Goal: Find contact information: Find contact information

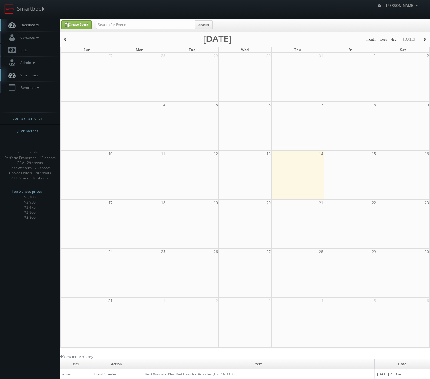
click at [141, 30] on div "Search" at bounding box center [154, 26] width 117 height 12
click at [141, 23] on input "text" at bounding box center [145, 25] width 99 height 8
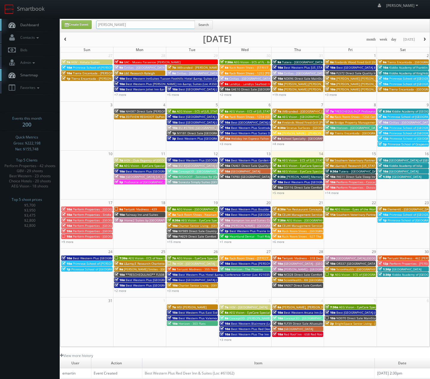
type input "saunders"
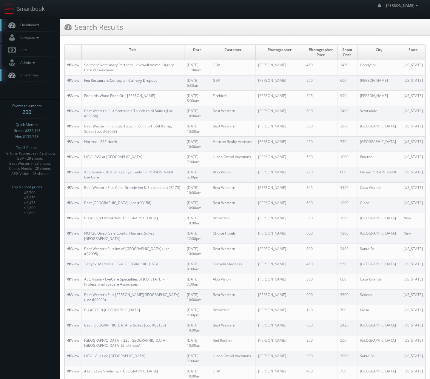
click at [115, 81] on link "Fox Restaurant Concepts - Culinary Dropout" at bounding box center [120, 80] width 73 height 5
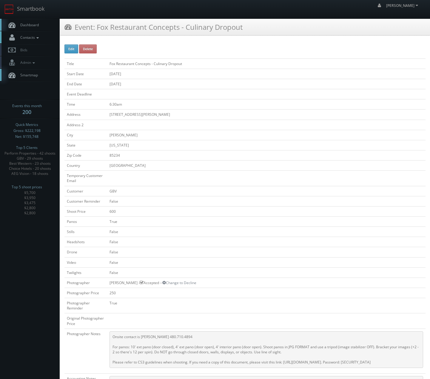
click at [29, 38] on span "Contacts" at bounding box center [28, 37] width 23 height 5
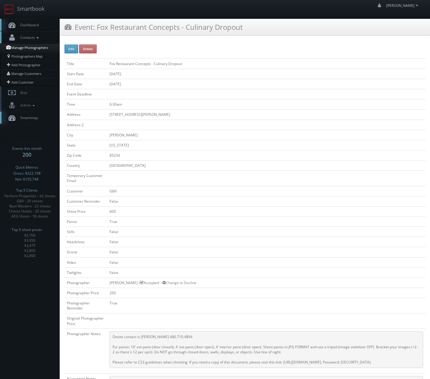
click at [26, 47] on link "Manage Photographers" at bounding box center [30, 48] width 60 height 8
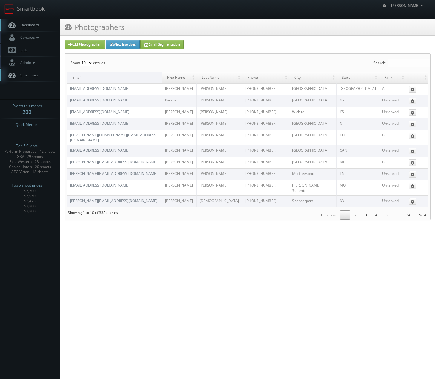
click at [407, 64] on input "Search:" at bounding box center [409, 63] width 42 height 8
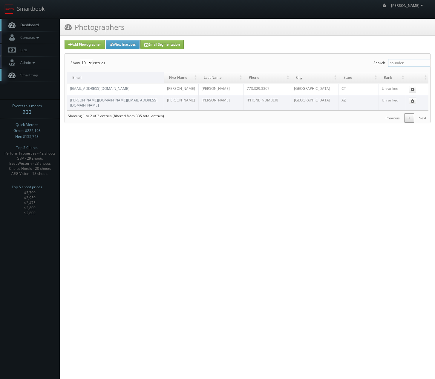
type input "saunder"
drag, startPoint x: 270, startPoint y: 102, endPoint x: 247, endPoint y: 105, distance: 23.4
click at [247, 105] on td "[PHONE_NUMBER]" at bounding box center [266, 102] width 47 height 15
copy td "[PHONE_NUMBER]"
click at [18, 13] on link "Smartbook" at bounding box center [24, 9] width 49 height 19
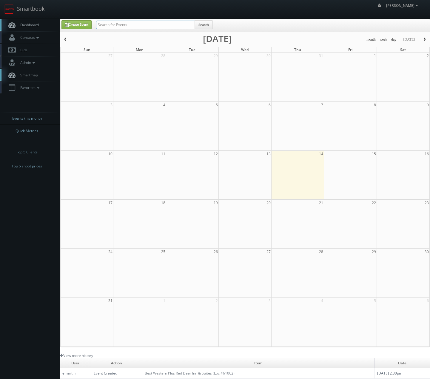
click at [153, 27] on input "text" at bounding box center [145, 25] width 99 height 8
type input "storeease"
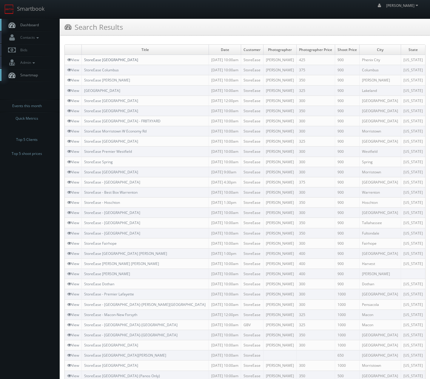
click at [86, 59] on link "StoreEase [GEOGRAPHIC_DATA]" at bounding box center [111, 59] width 54 height 5
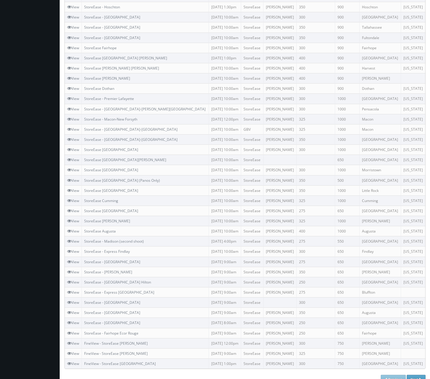
scroll to position [205, 0]
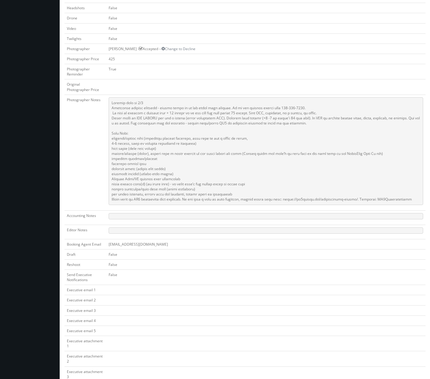
scroll to position [239, 0]
